Goal: Task Accomplishment & Management: Manage account settings

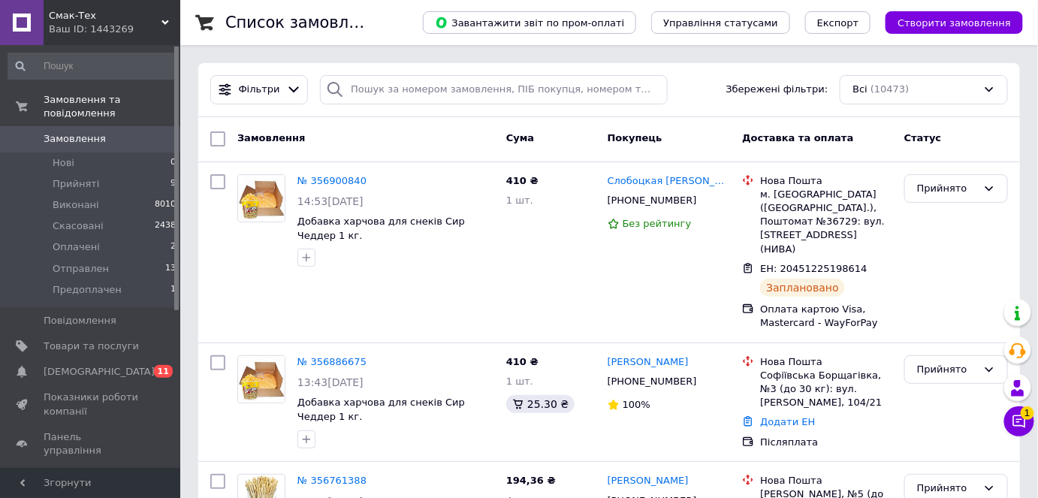
click at [944, 29] on span "Створити замовлення" at bounding box center [954, 22] width 113 height 11
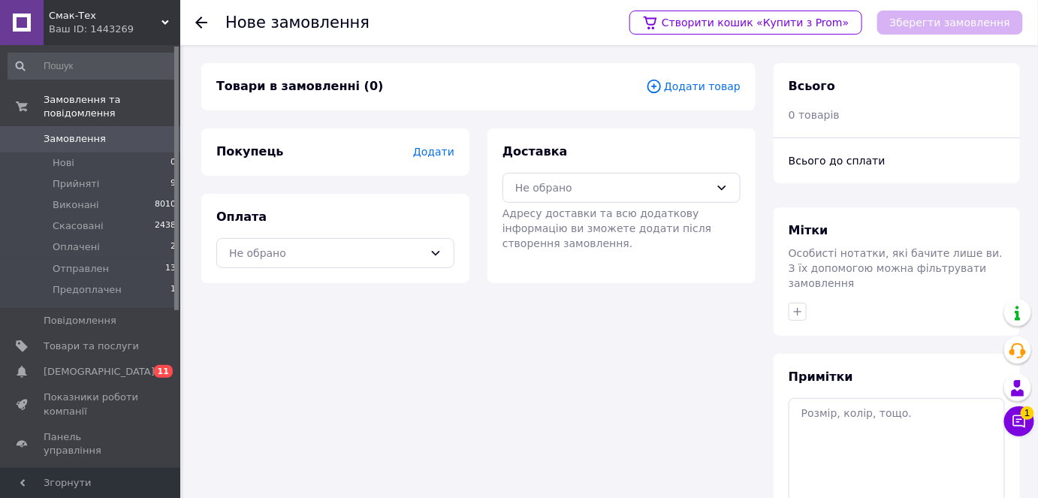
click at [719, 86] on span "Додати товар" at bounding box center [693, 86] width 95 height 17
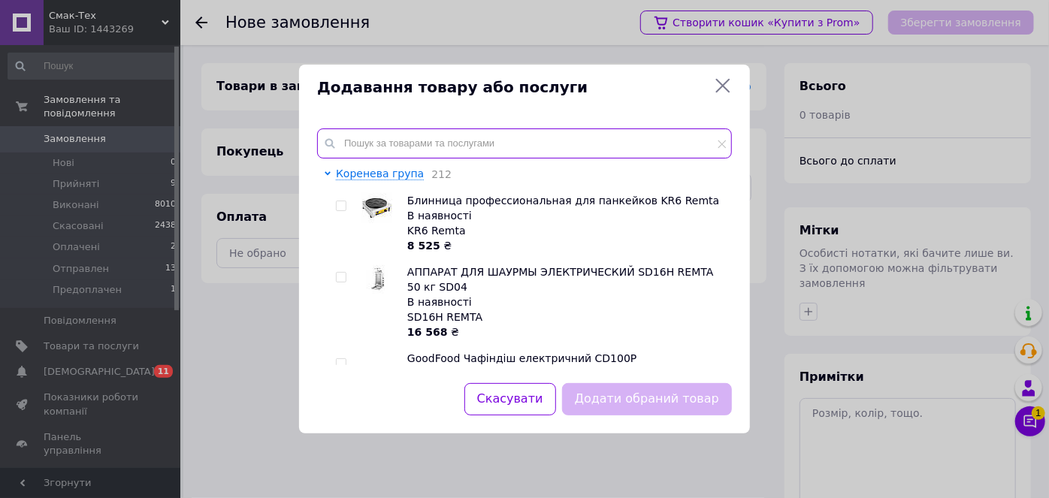
click at [597, 131] on input "text" at bounding box center [524, 143] width 415 height 30
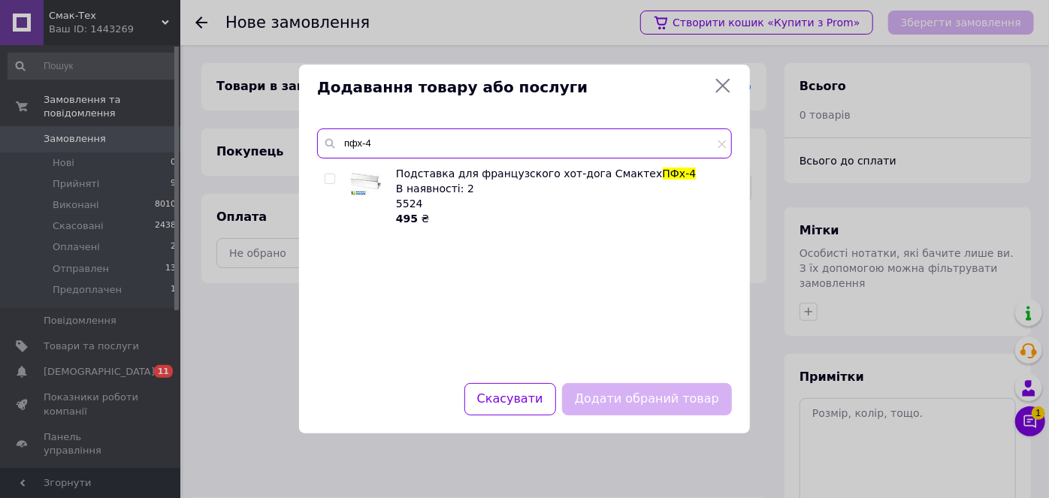
type input "пфх-4"
click at [331, 181] on input "checkbox" at bounding box center [330, 179] width 10 height 10
checkbox input "true"
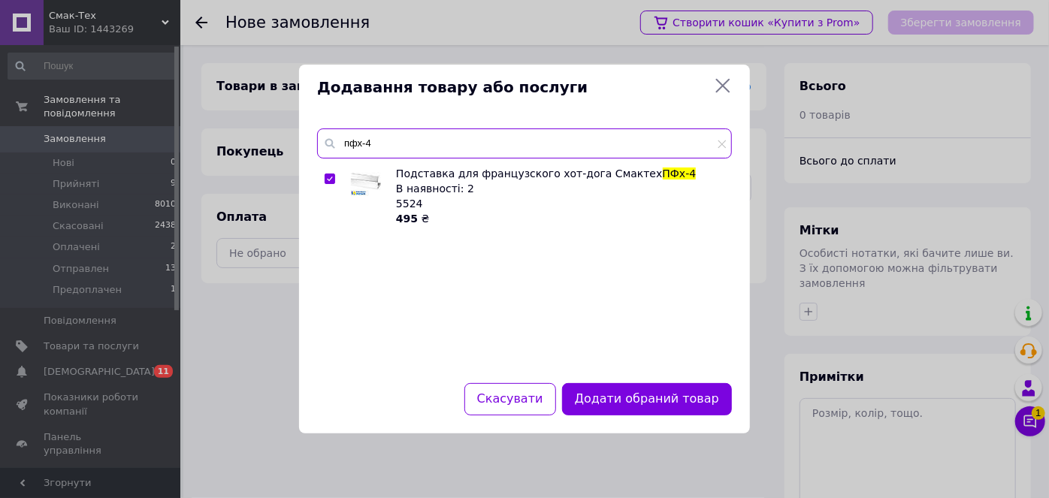
click at [463, 151] on input "пфх-4" at bounding box center [524, 143] width 415 height 30
type input "п"
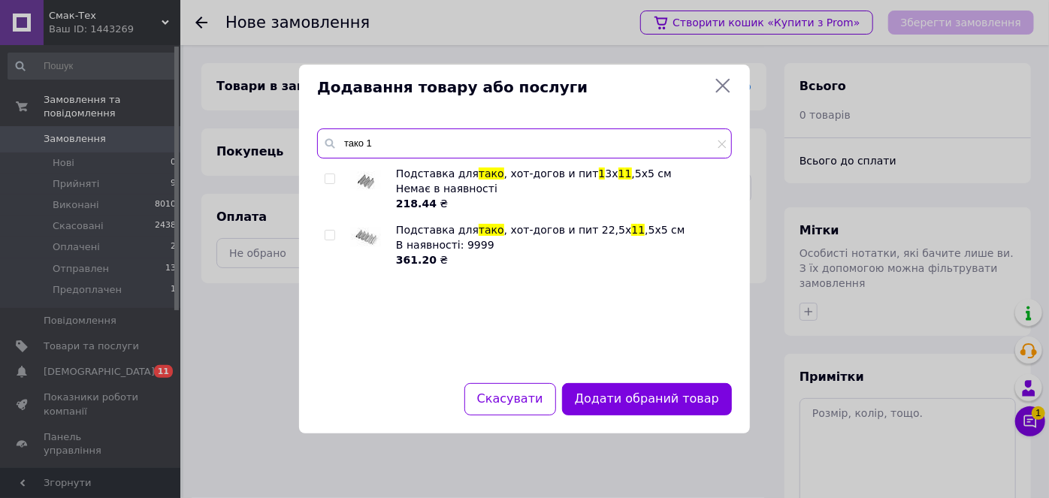
type input "тако 1"
click at [170, 143] on div "Додавання товару або послуги тако 1 Подставка для тако , хот-догов и пит 1 3х 1…" at bounding box center [524, 249] width 1049 height 498
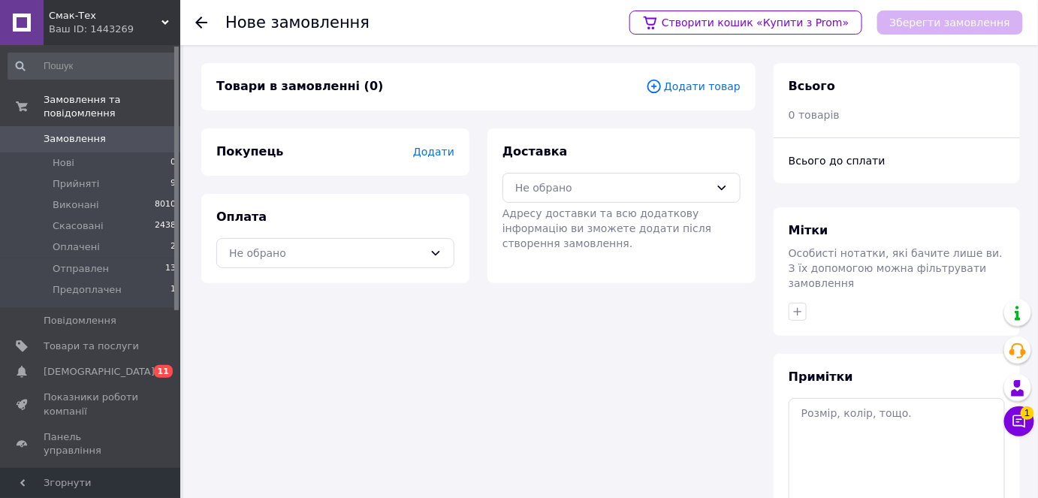
click at [681, 86] on span "Додати товар" at bounding box center [693, 86] width 95 height 17
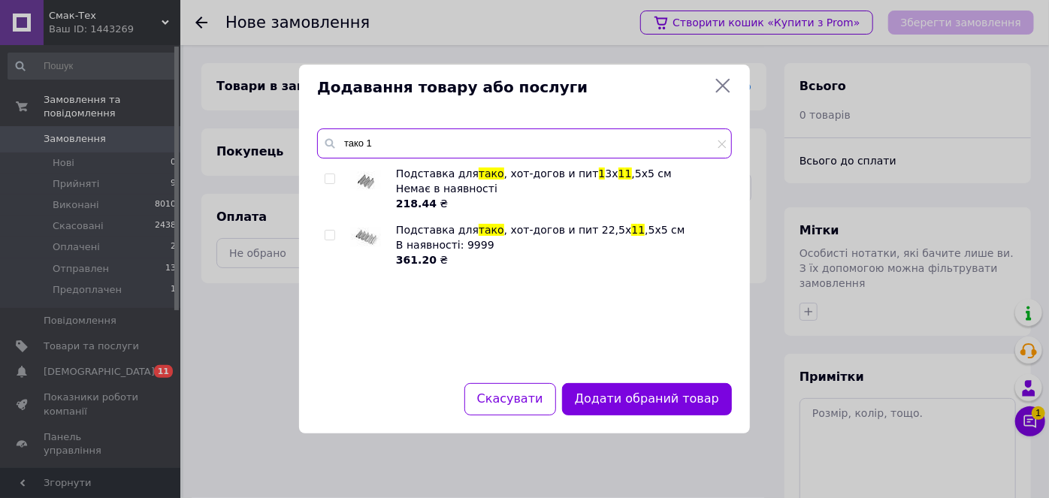
click at [379, 136] on input "тако 1" at bounding box center [524, 143] width 415 height 30
type input "т"
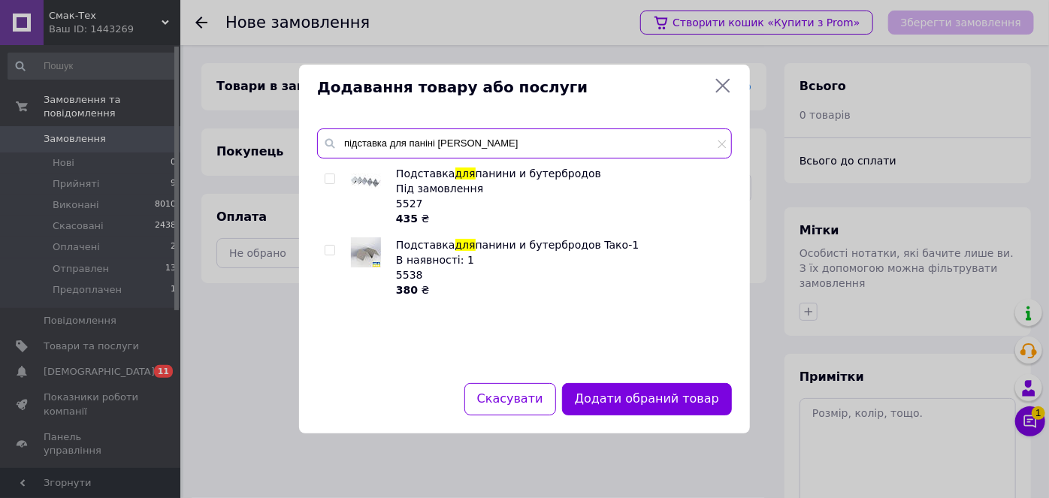
type input "підставка для паніні [PERSON_NAME]"
click at [330, 180] on input "checkbox" at bounding box center [330, 179] width 10 height 10
checkbox input "true"
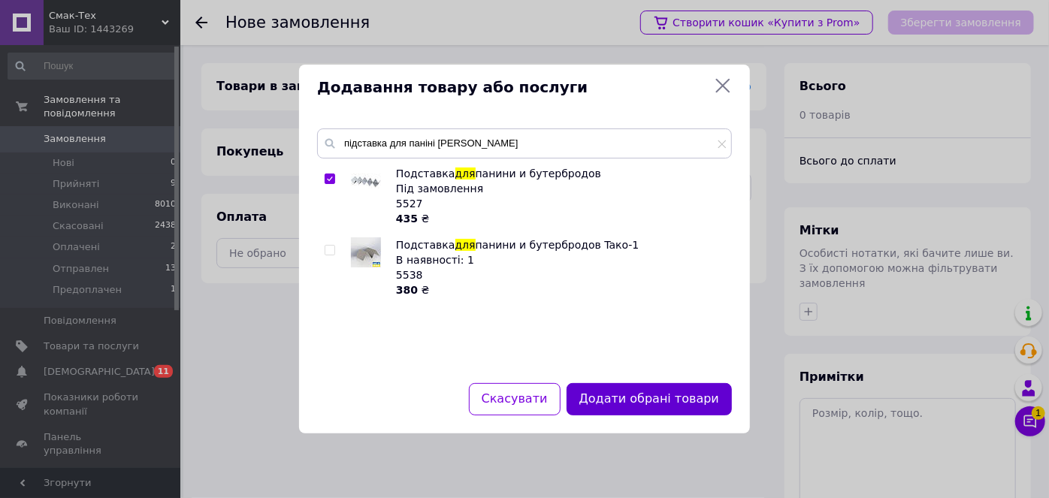
click at [635, 397] on button "Додати обрані товари" at bounding box center [649, 399] width 165 height 32
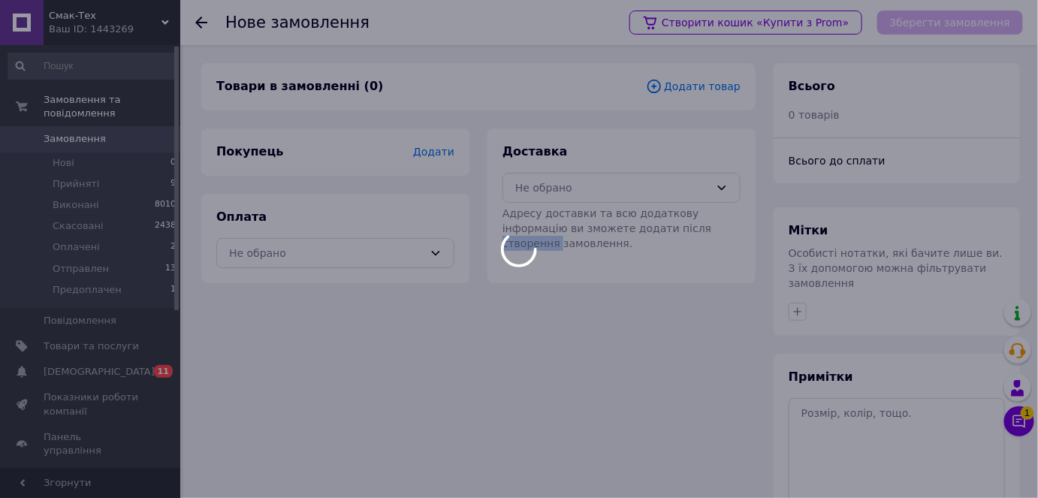
click at [635, 397] on div "Товари в замовленні (0) Додати товар Покупець Додати Оплата Не обрано Доставка …" at bounding box center [478, 339] width 573 height 553
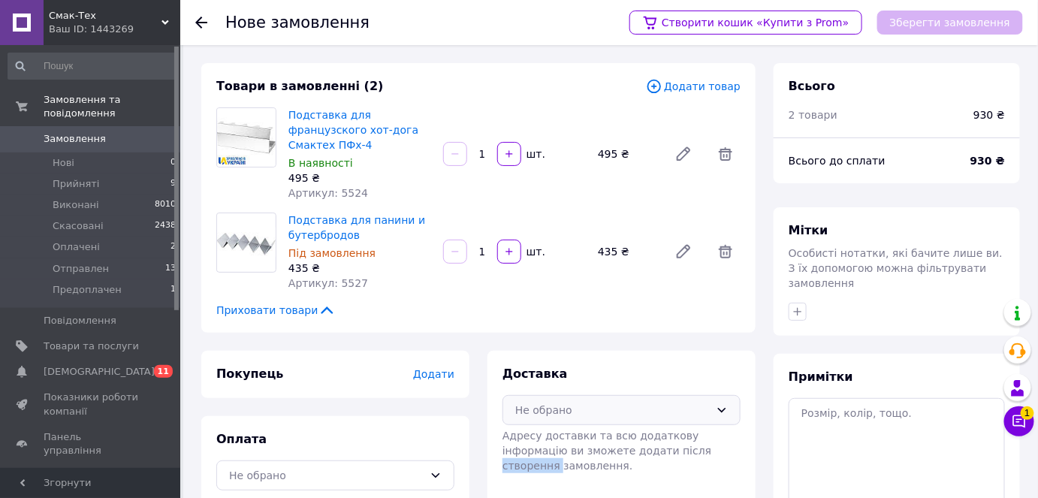
click at [629, 402] on div "Не обрано" at bounding box center [612, 410] width 195 height 17
click at [609, 435] on span "Нова Пошта (платна)" at bounding box center [633, 442] width 190 height 15
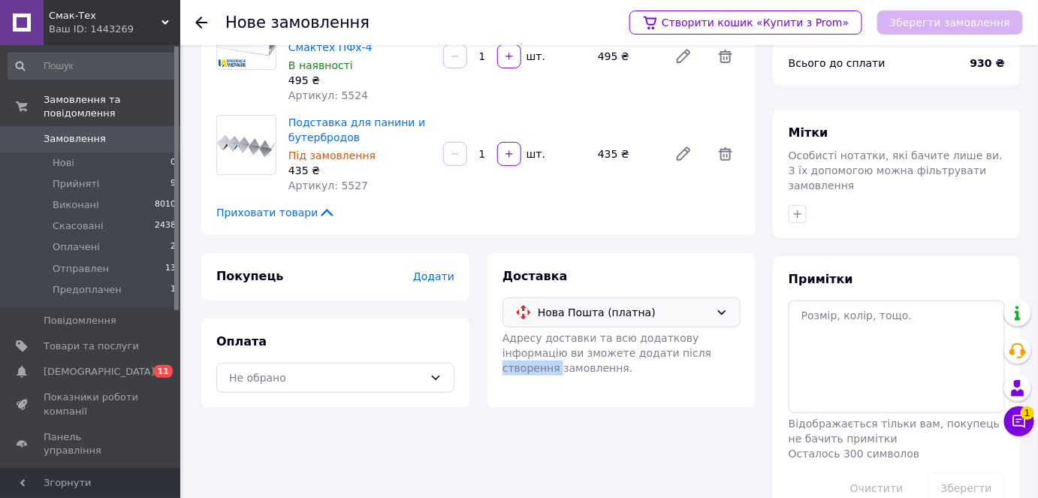
scroll to position [119, 0]
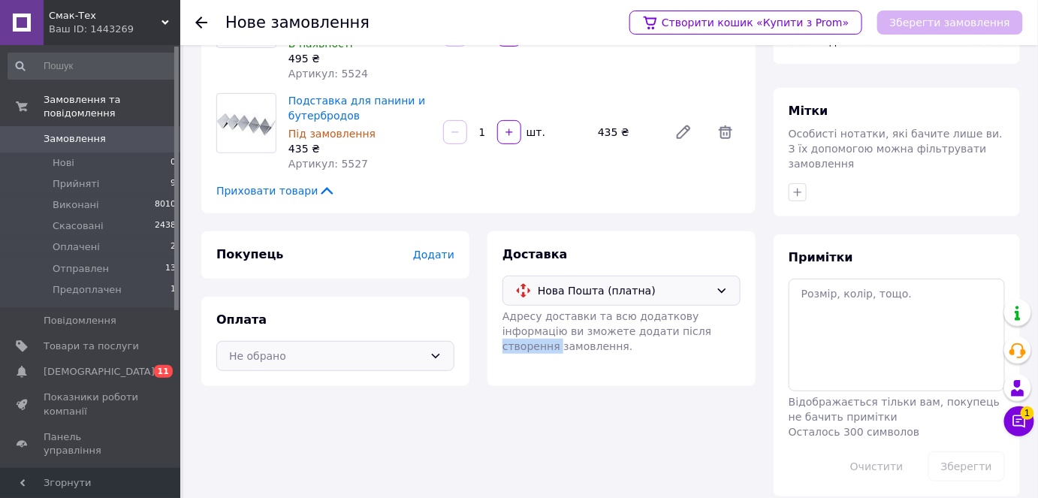
click at [234, 348] on div "Не обрано" at bounding box center [326, 356] width 195 height 17
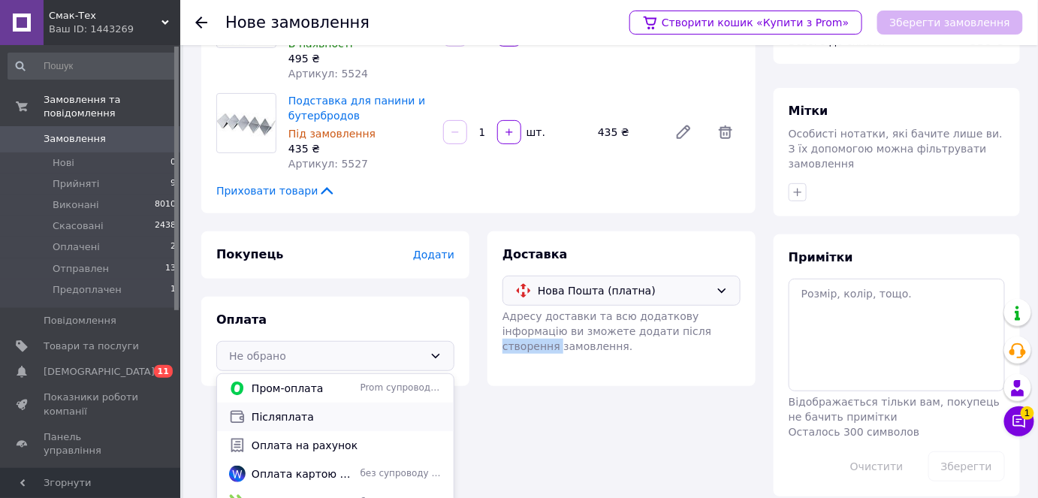
click at [263, 409] on span "Післяплата" at bounding box center [347, 416] width 190 height 15
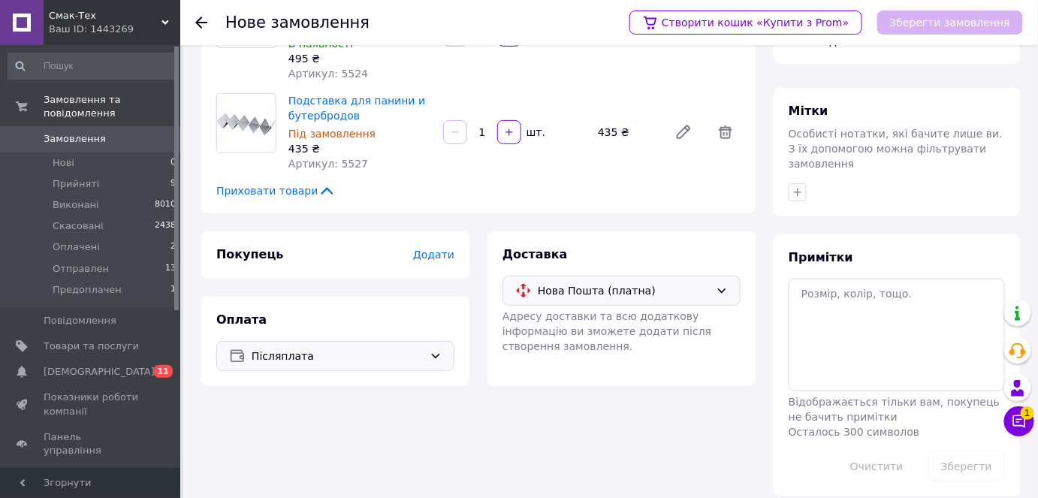
click at [436, 249] on span "Додати" at bounding box center [433, 255] width 41 height 12
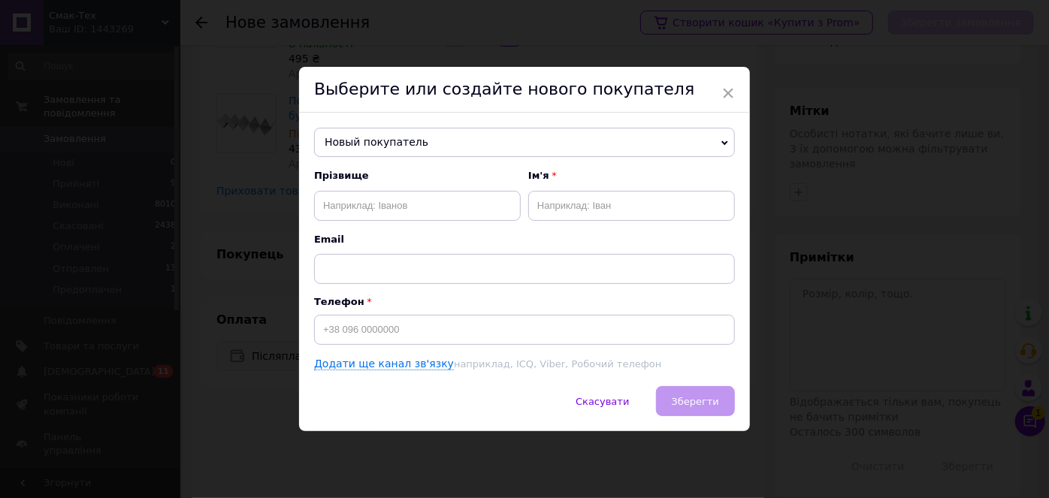
click at [419, 154] on span "Новый покупатель" at bounding box center [524, 143] width 421 height 30
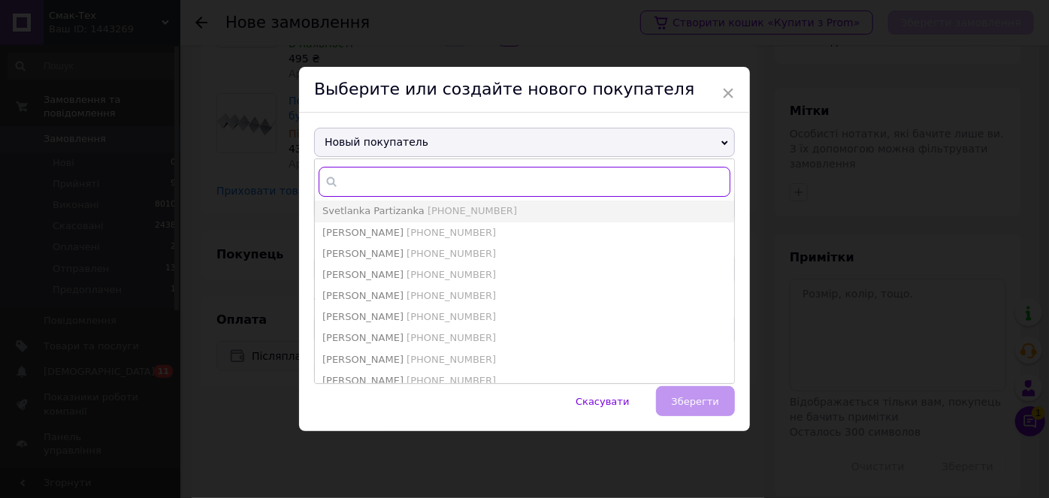
paste input "[PHONE_NUMBER]"
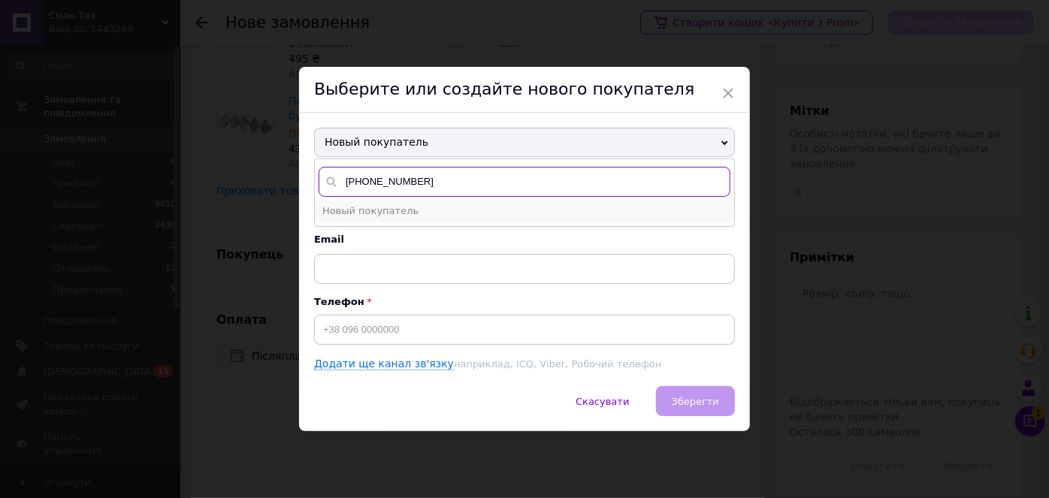
type input "[PHONE_NUMBER]"
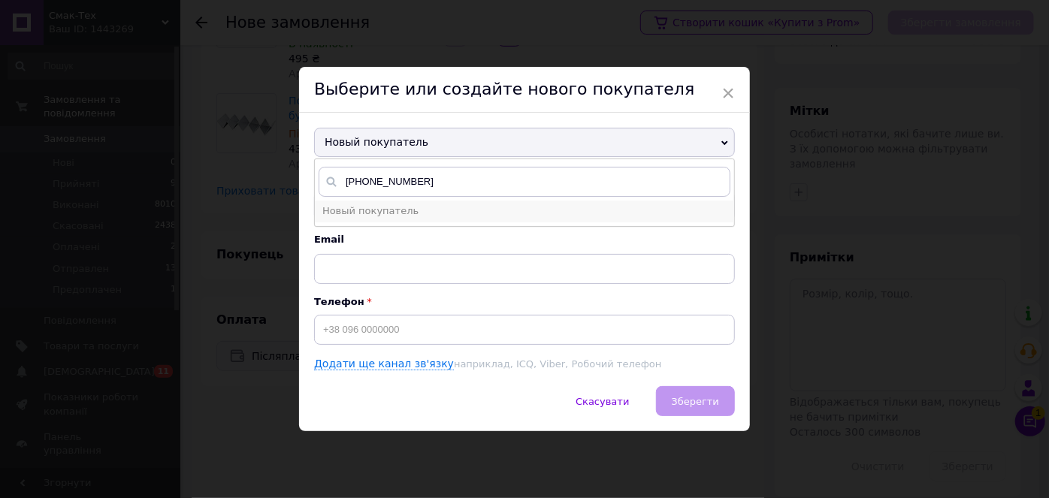
click at [434, 219] on li "Новый покупатель" at bounding box center [524, 211] width 419 height 21
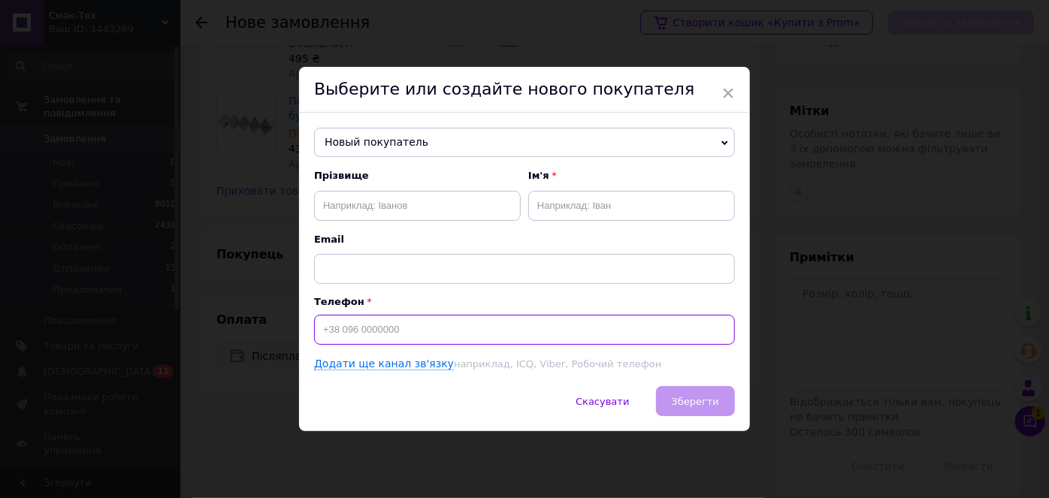
click at [379, 331] on input at bounding box center [524, 330] width 421 height 30
type input "м"
paste input "[PHONE_NUMBER]"
type input "[PHONE_NUMBER]"
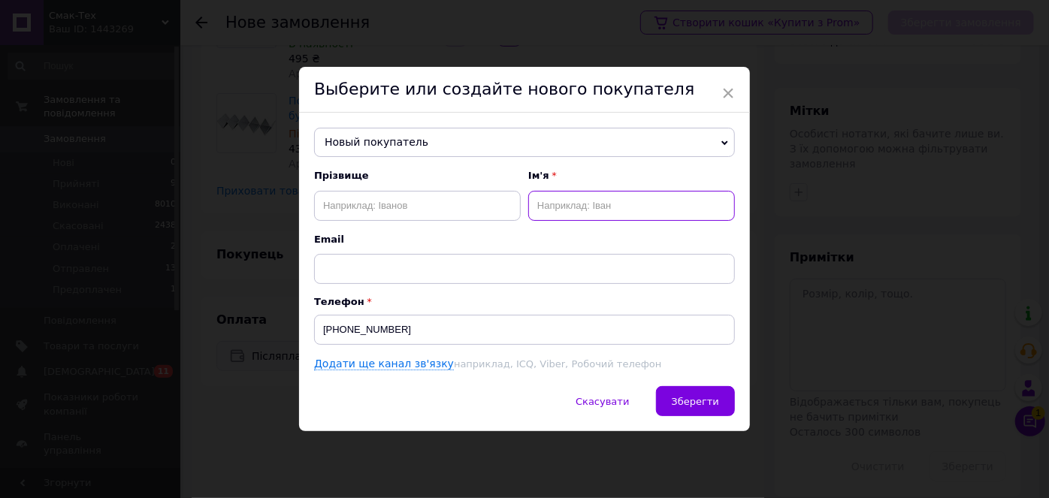
click at [570, 213] on input "text" at bounding box center [631, 206] width 207 height 30
type input "[PERSON_NAME]"
click at [362, 202] on input "text" at bounding box center [417, 206] width 207 height 30
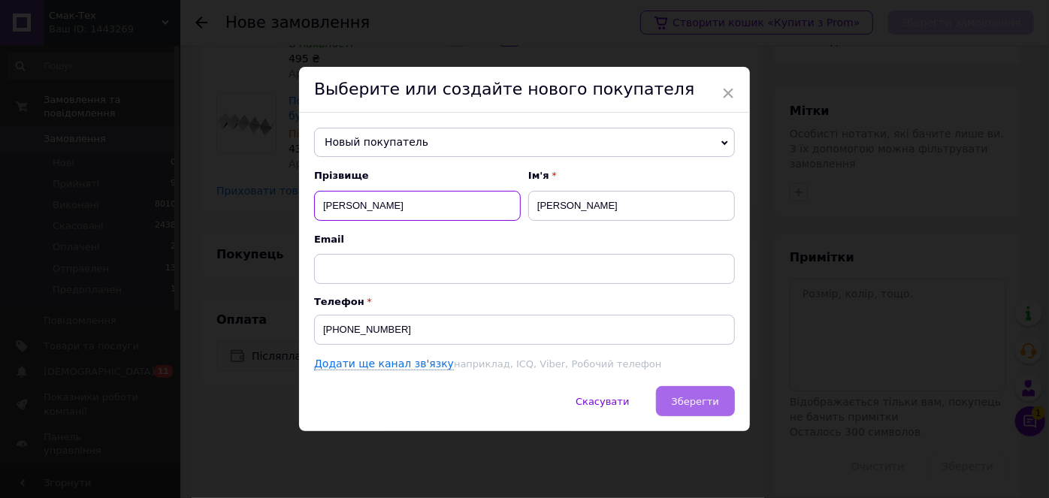
type input "[PERSON_NAME]"
click at [689, 403] on span "Зберегти" at bounding box center [695, 401] width 47 height 11
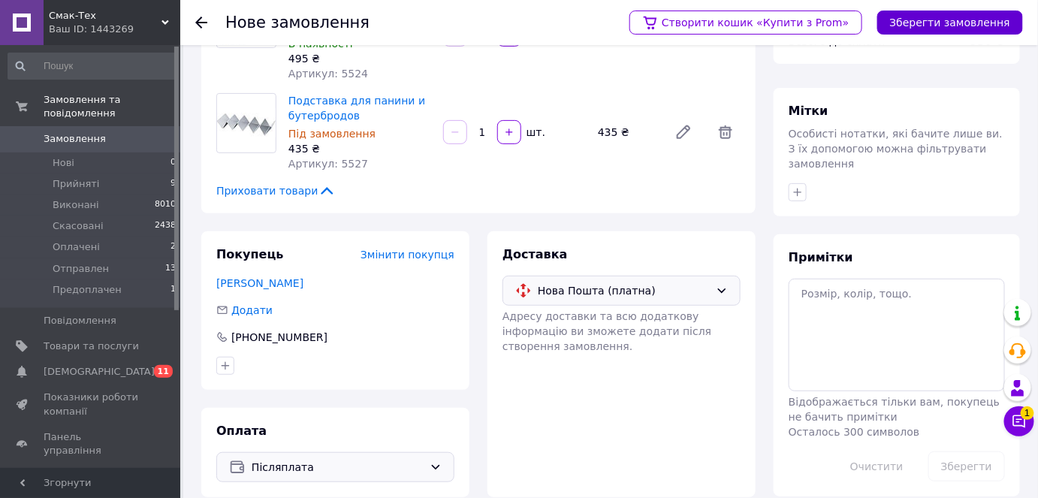
click at [974, 14] on button "Зберегти замовлення" at bounding box center [951, 23] width 146 height 24
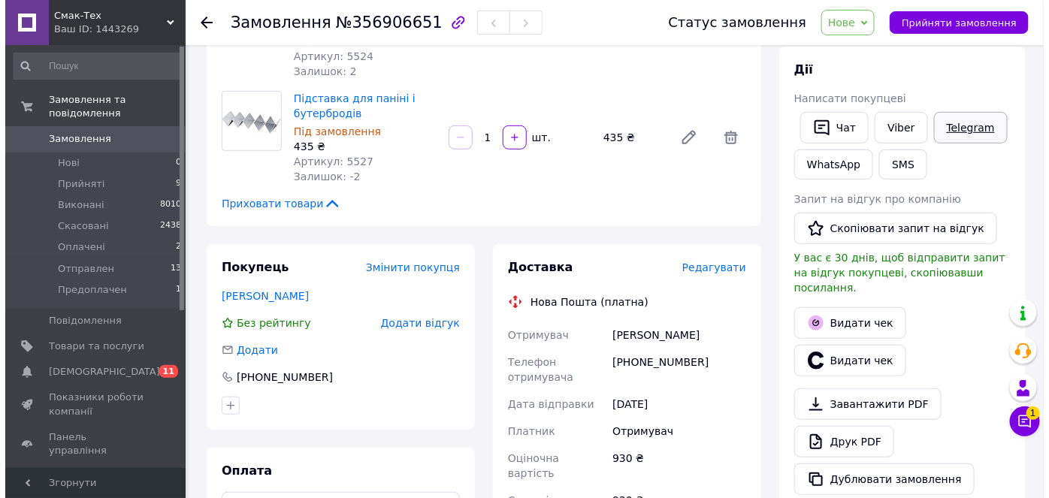
scroll to position [256, 0]
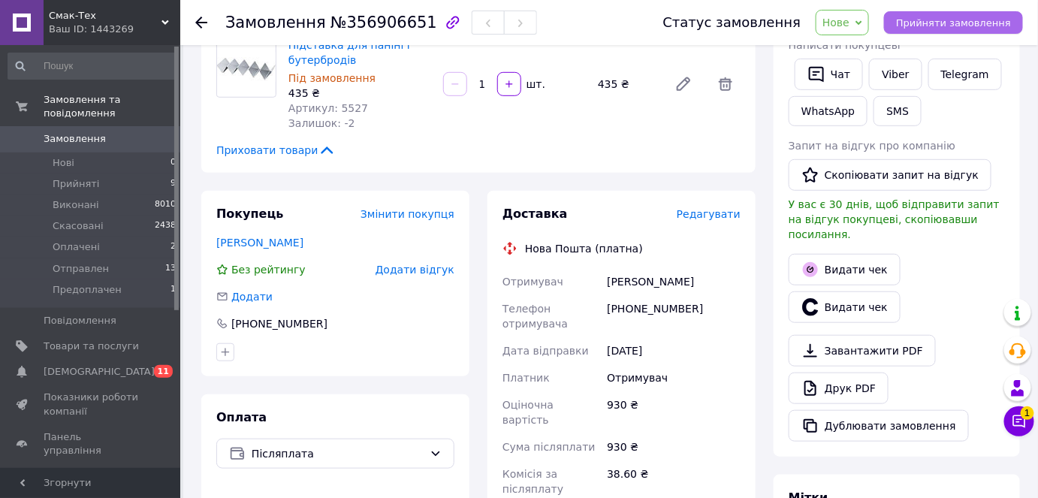
click at [962, 27] on span "Прийняти замовлення" at bounding box center [953, 22] width 115 height 11
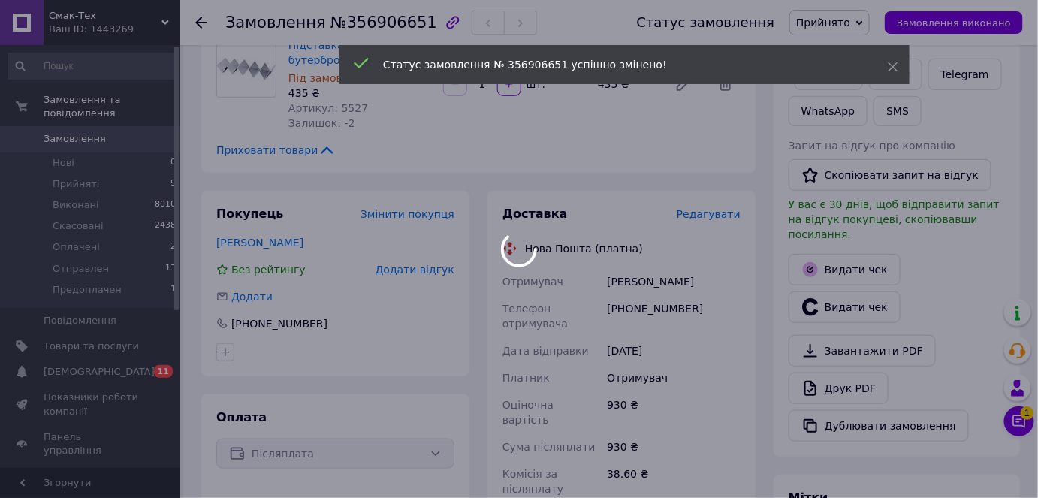
click at [695, 201] on body "Смак-Тех Ваш ID: 1443269 Сайт Смак-Тех Кабінет покупця Перевірити стан системи …" at bounding box center [519, 305] width 1038 height 1123
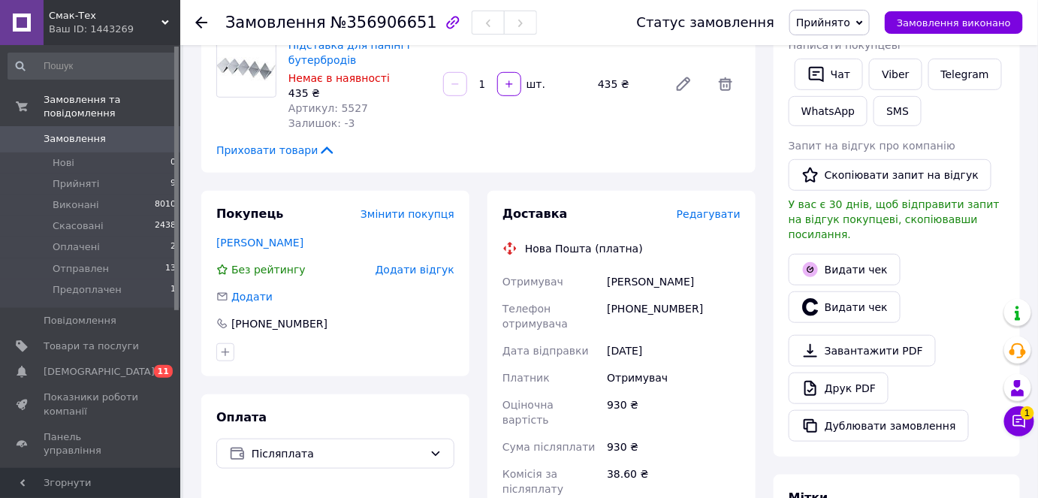
click at [722, 208] on span "Редагувати" at bounding box center [709, 214] width 64 height 12
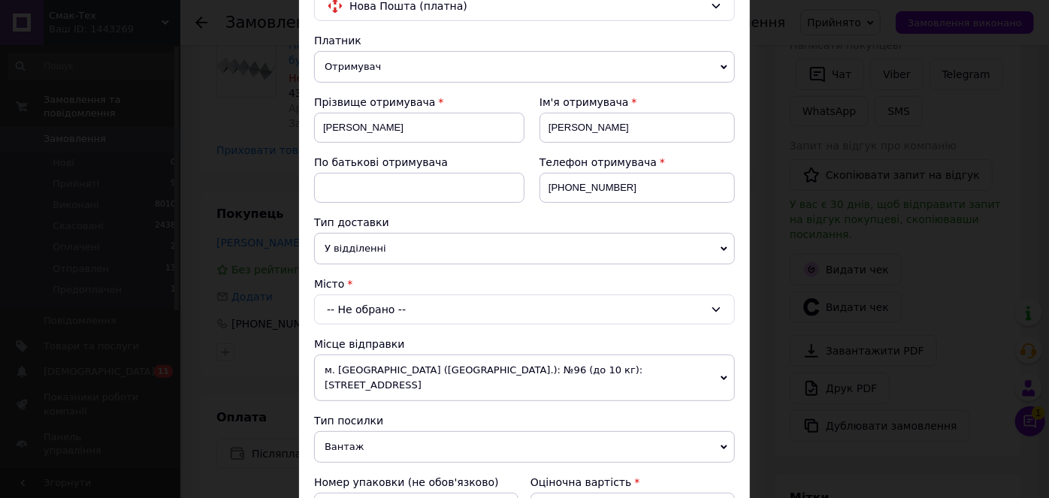
scroll to position [273, 0]
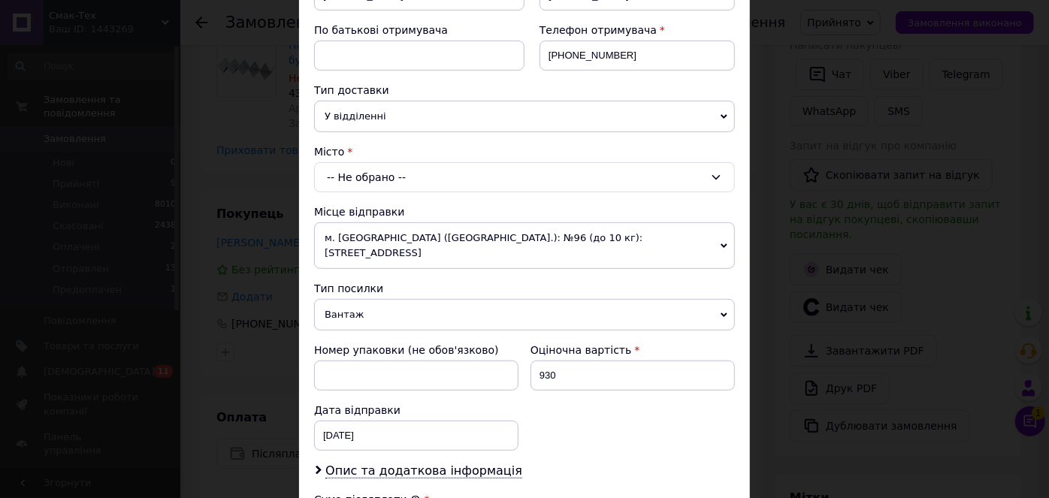
click at [654, 188] on div "-- Не обрано --" at bounding box center [524, 177] width 421 height 30
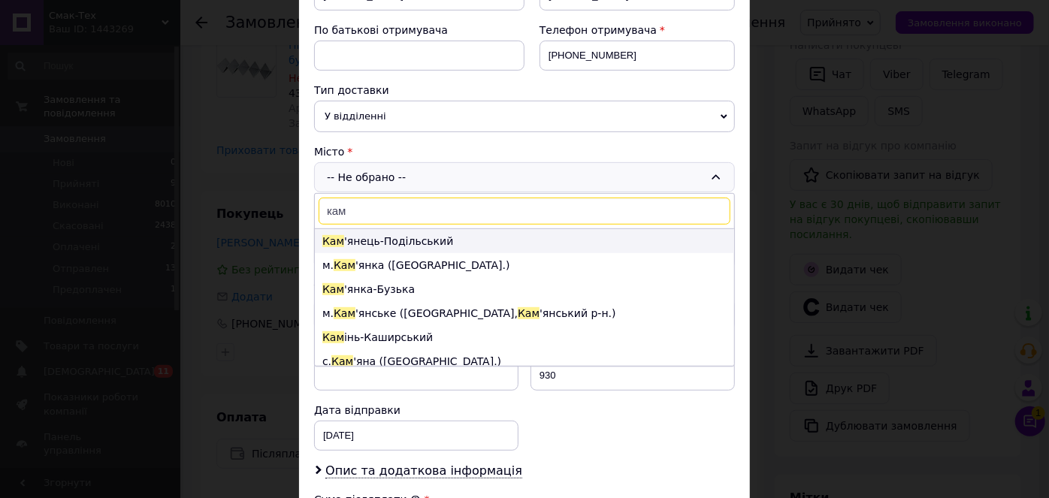
type input "кам"
click at [562, 233] on li "Кам 'янець-Подільський" at bounding box center [524, 241] width 419 height 24
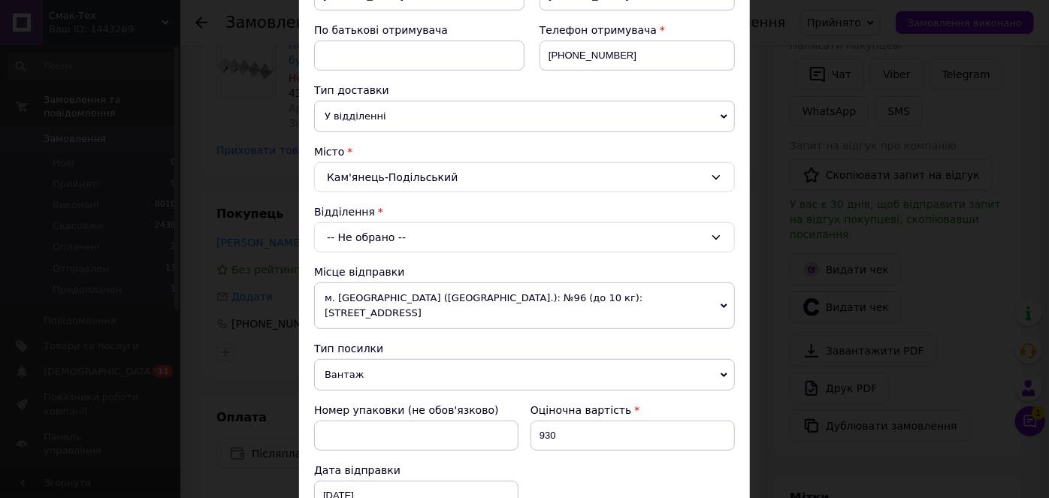
click at [562, 233] on div "-- Не обрано --" at bounding box center [524, 237] width 421 height 30
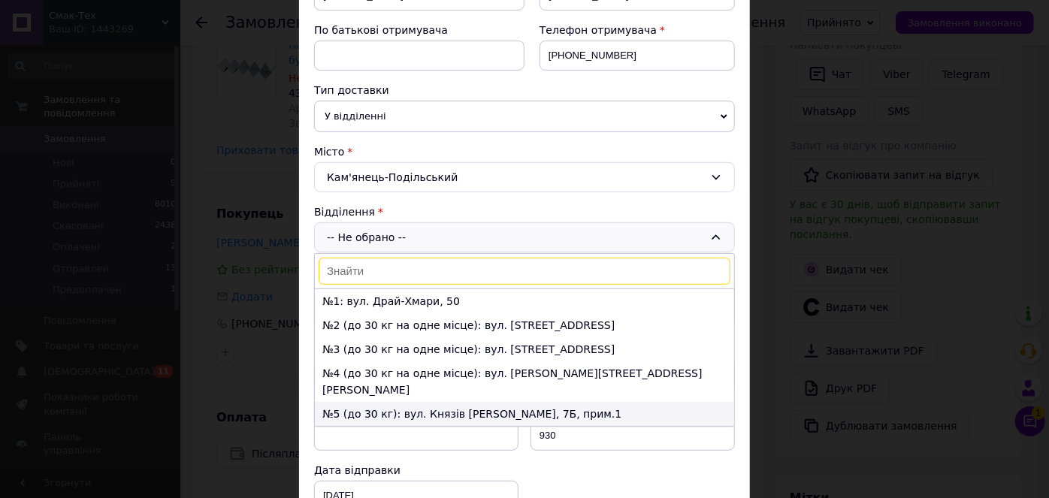
click at [557, 402] on li "№5 (до 30 кг): вул. Князів [PERSON_NAME], 7Б, прим.1" at bounding box center [524, 414] width 419 height 24
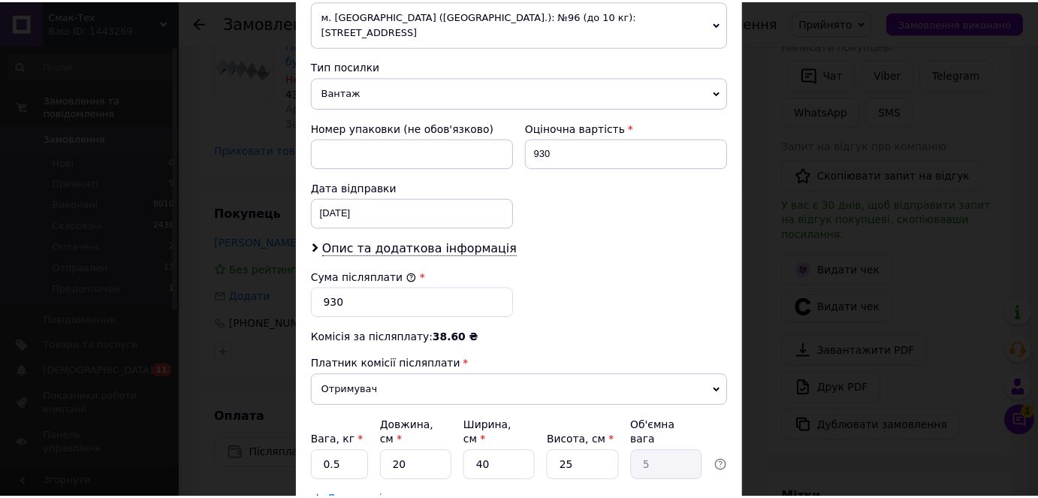
scroll to position [642, 0]
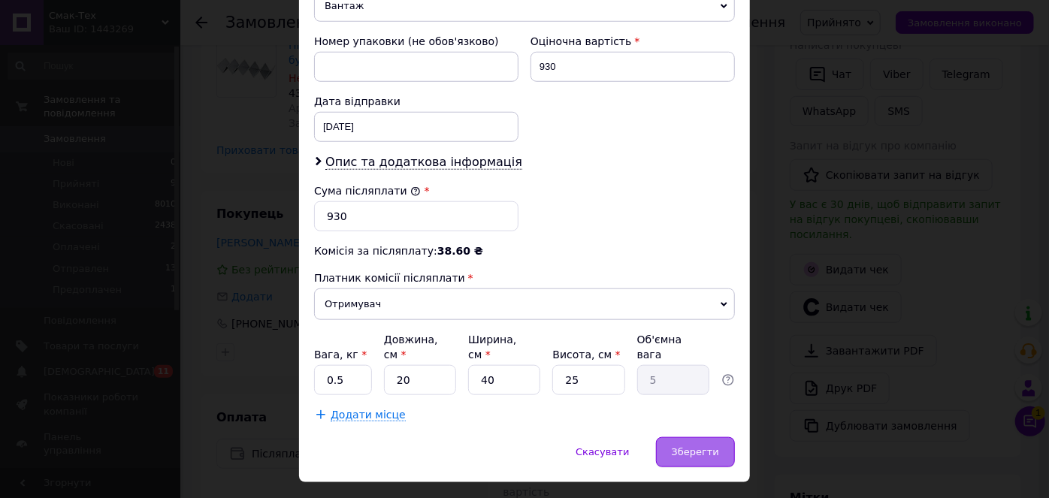
click at [689, 446] on span "Зберегти" at bounding box center [695, 451] width 47 height 11
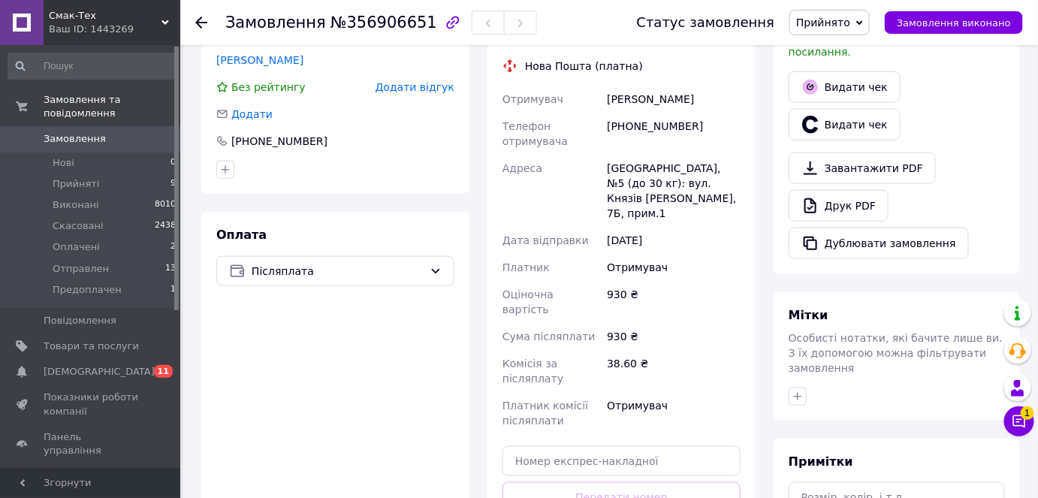
scroll to position [461, 0]
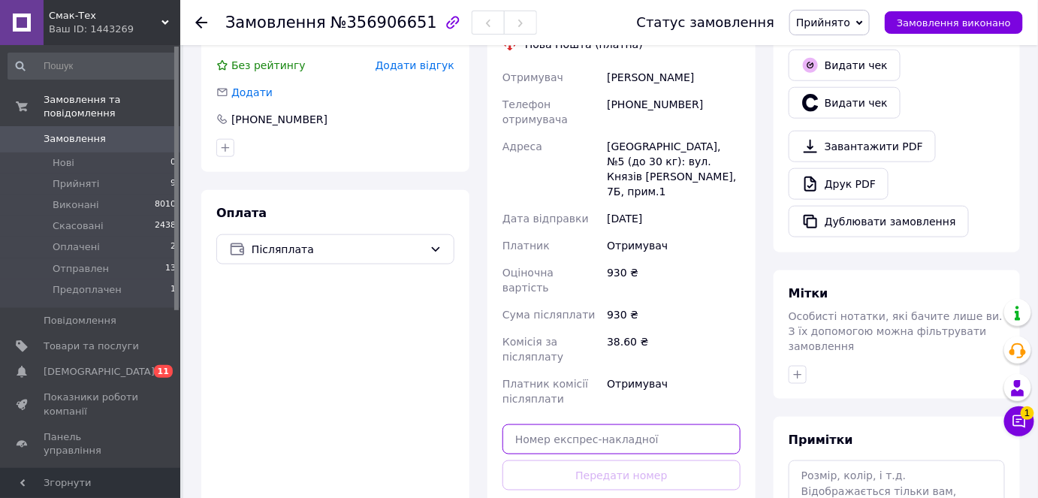
click at [621, 425] on input "text" at bounding box center [622, 440] width 238 height 30
paste input "20451225244262"
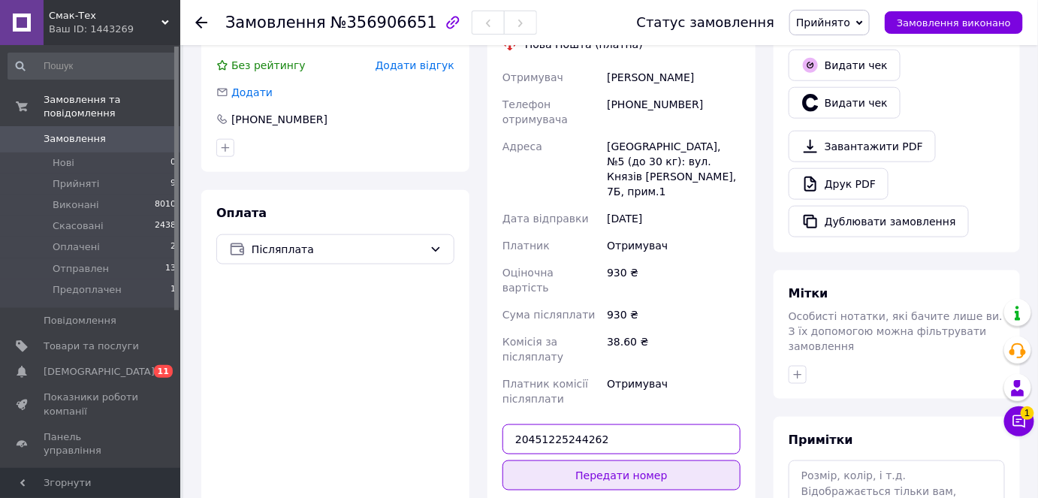
type input "20451225244262"
click at [633, 461] on button "Передати номер" at bounding box center [622, 476] width 238 height 30
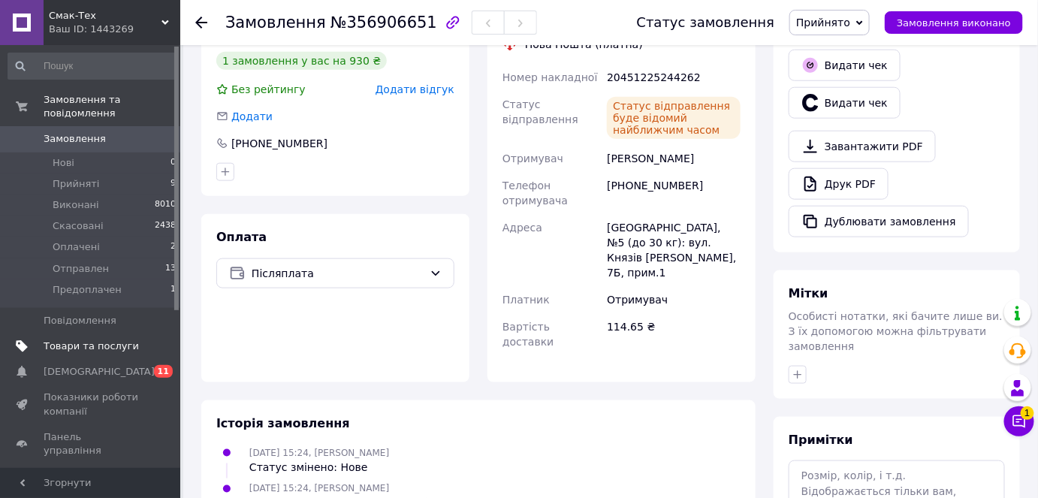
click at [110, 340] on span "Товари та послуги" at bounding box center [91, 347] width 95 height 14
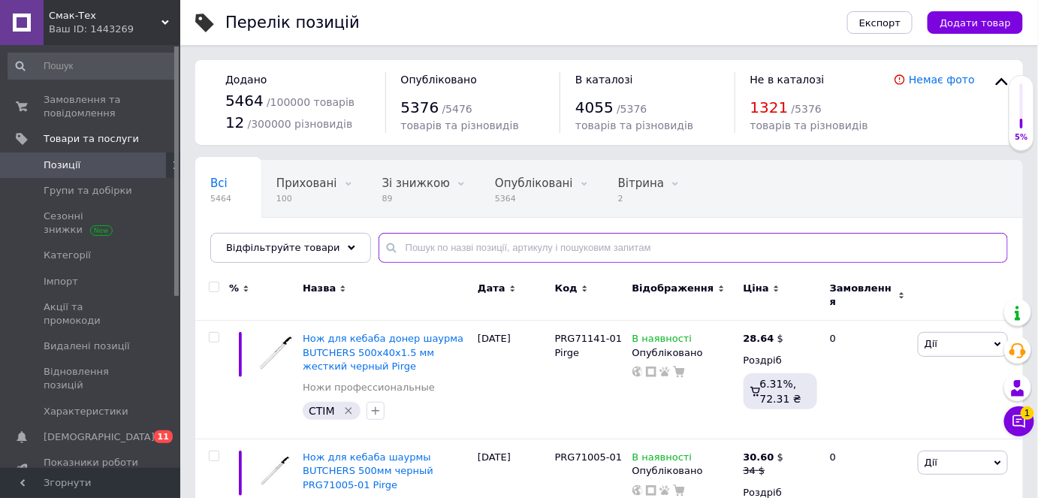
click at [447, 252] on input "text" at bounding box center [694, 248] width 630 height 30
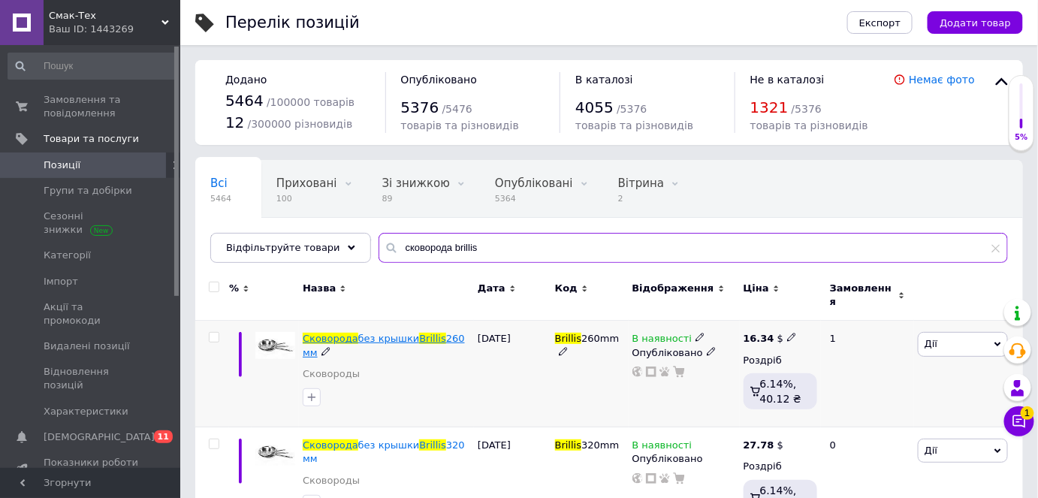
type input "сковорода brillis"
click at [346, 333] on span "Сковорода" at bounding box center [331, 338] width 56 height 11
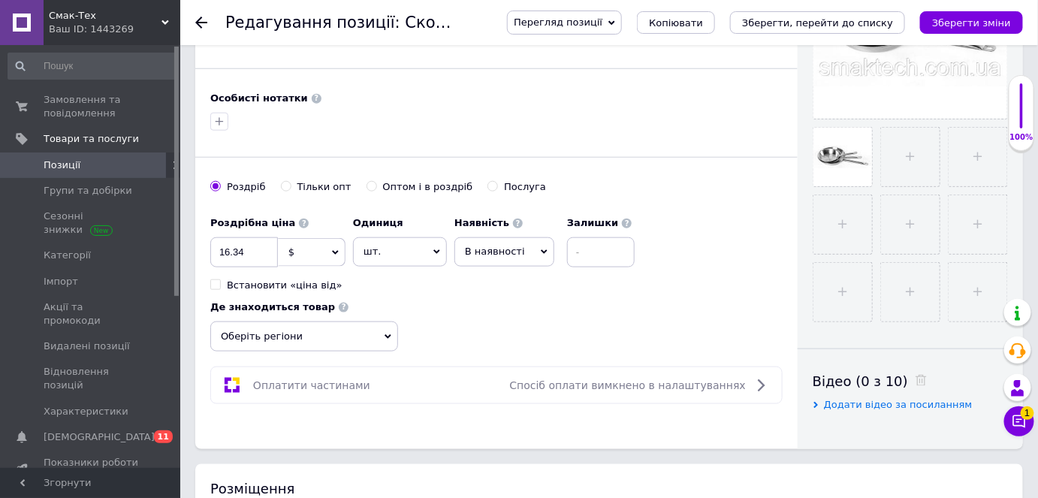
scroll to position [478, 0]
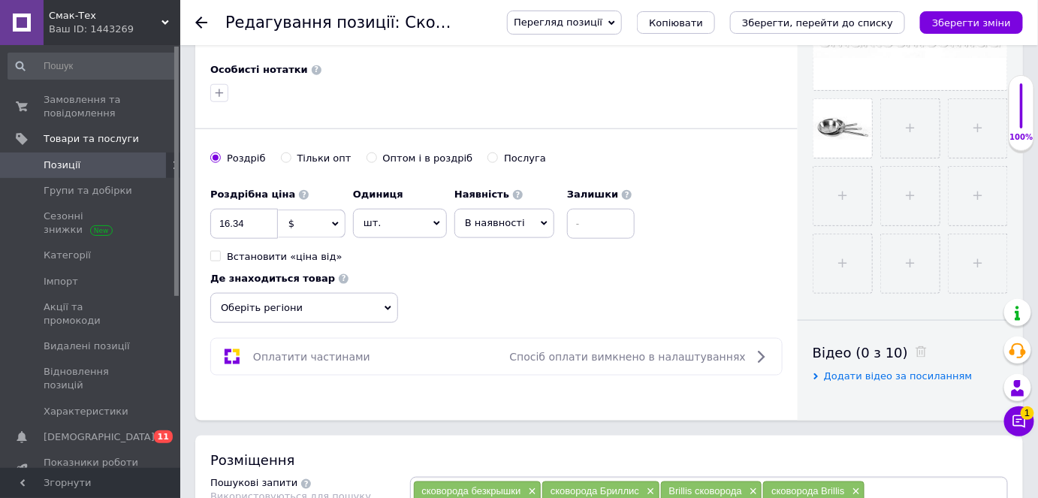
click at [480, 217] on span "В наявності" at bounding box center [495, 222] width 60 height 11
click at [498, 253] on li "Немає в наявності" at bounding box center [504, 261] width 98 height 35
click at [1006, 18] on icon "Зберегти зміни" at bounding box center [971, 22] width 79 height 11
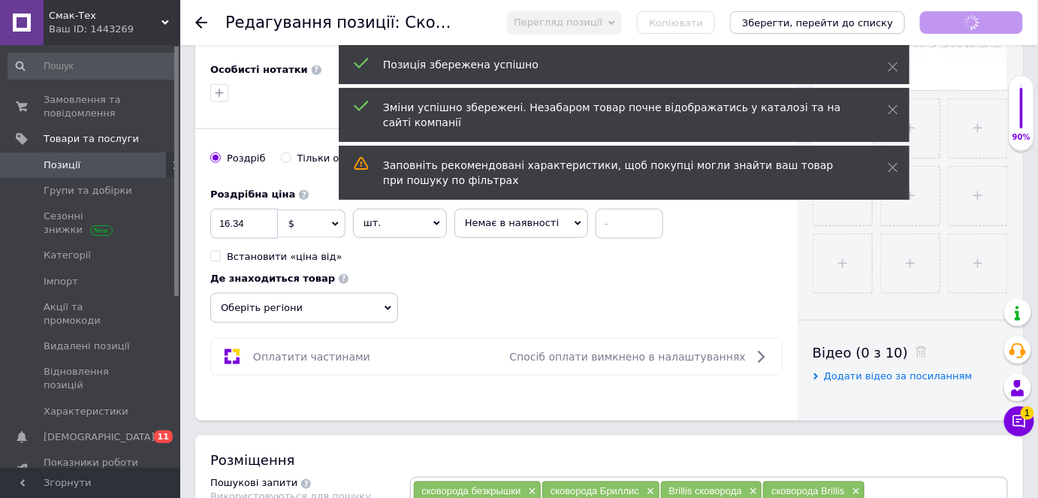
click at [198, 20] on use at bounding box center [201, 23] width 12 height 12
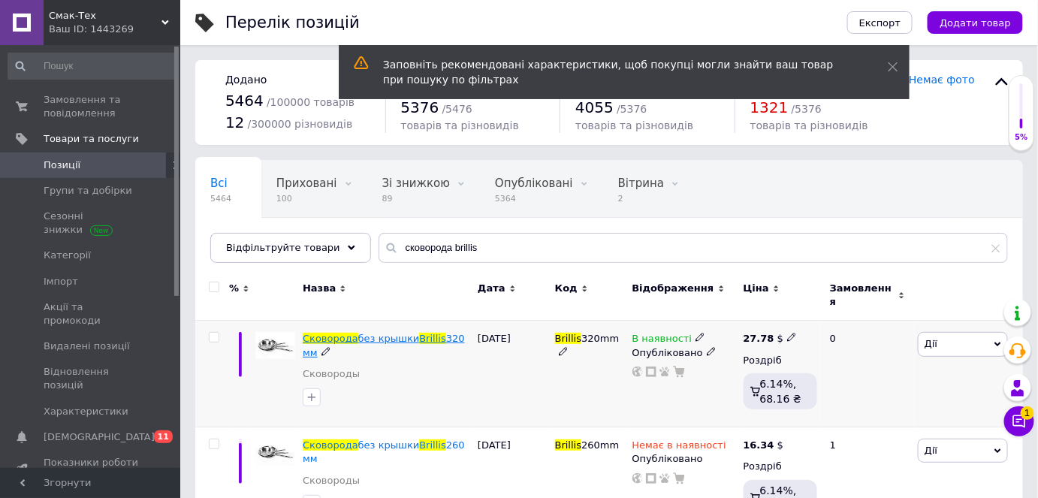
click at [427, 333] on span "Brillis" at bounding box center [432, 338] width 26 height 11
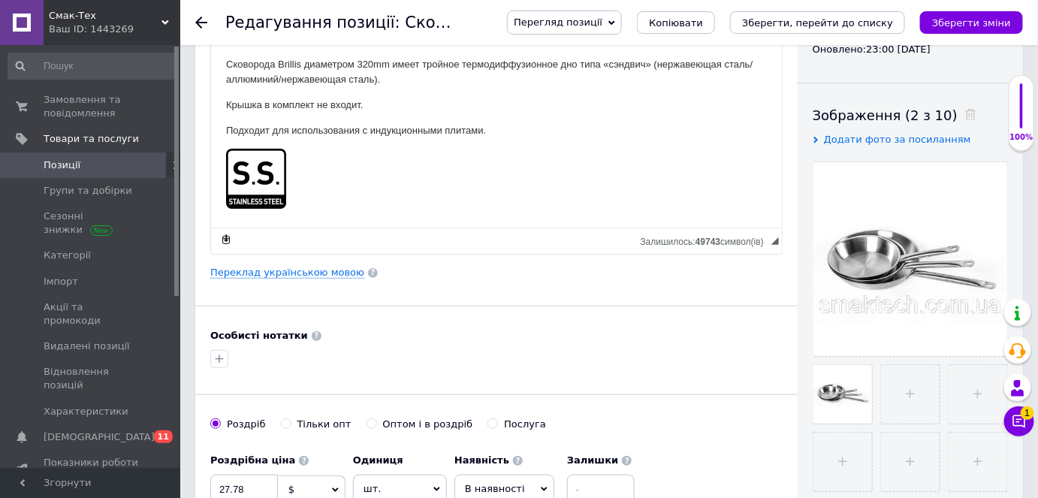
scroll to position [273, 0]
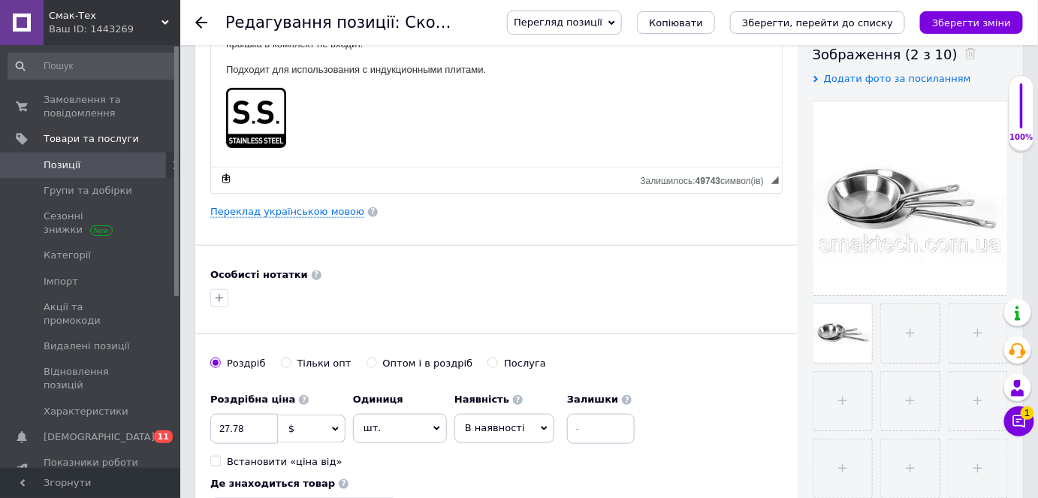
click at [511, 422] on span "В наявності" at bounding box center [495, 427] width 60 height 11
click at [497, 452] on li "Немає в наявності" at bounding box center [504, 466] width 98 height 35
click at [953, 22] on icon "Зберегти зміни" at bounding box center [971, 22] width 79 height 11
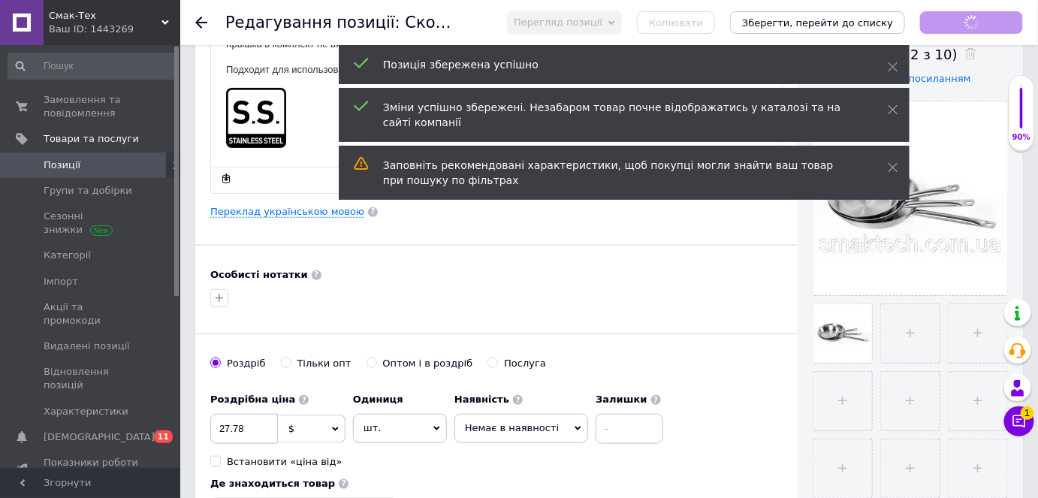
click at [206, 24] on icon at bounding box center [201, 23] width 12 height 12
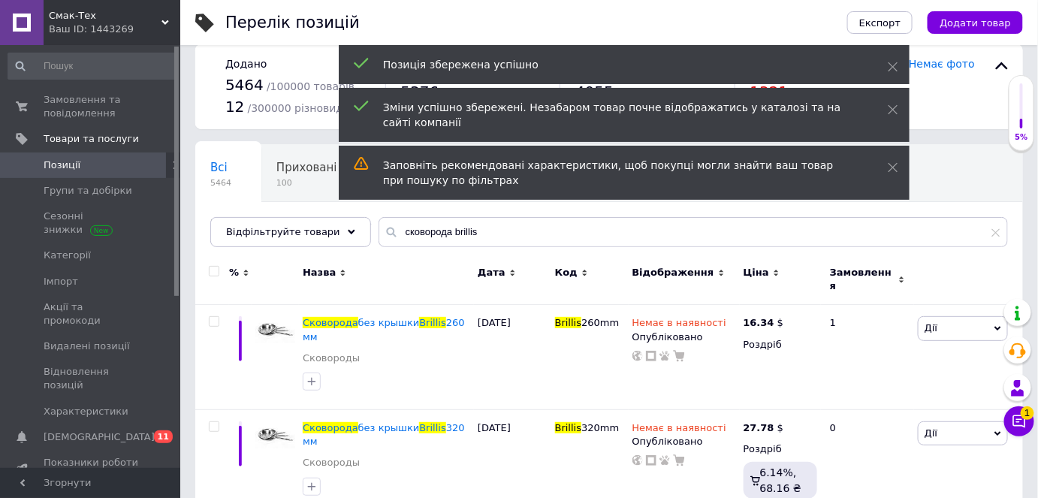
scroll to position [24, 0]
